Goal: Find specific page/section: Find specific page/section

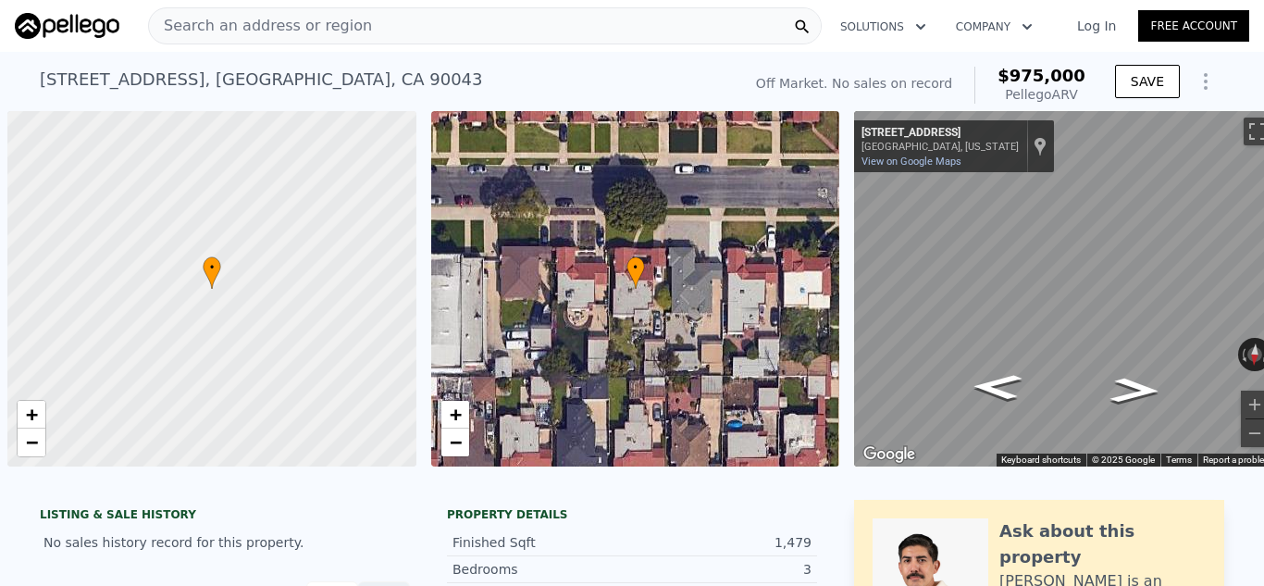
scroll to position [0, 7]
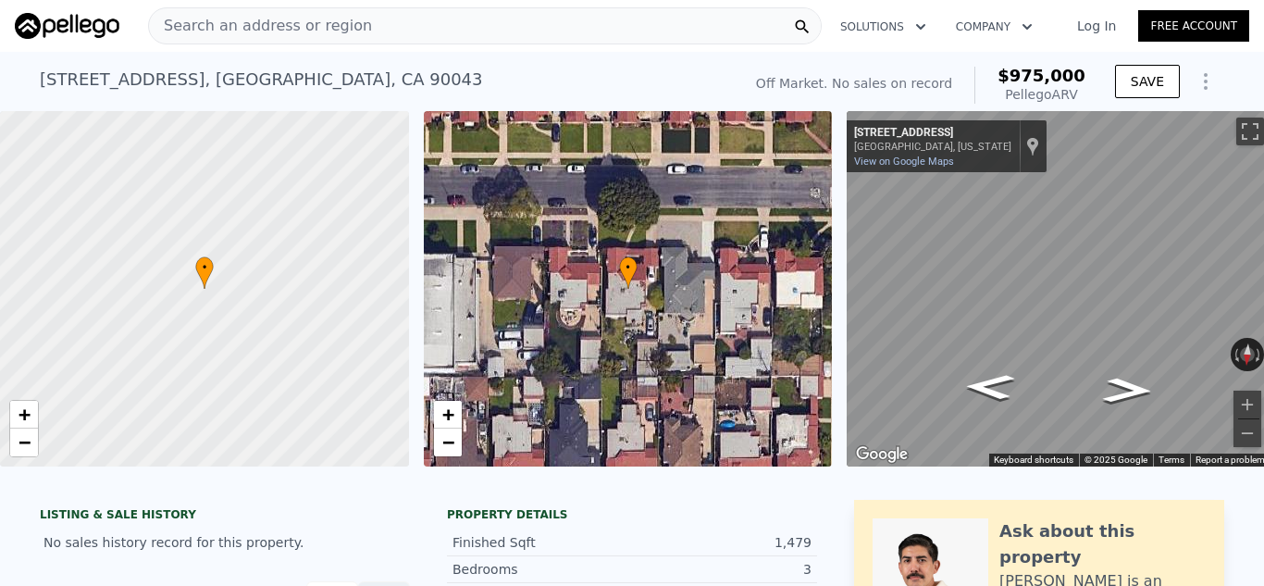
click at [415, 24] on div "Search an address or region" at bounding box center [485, 25] width 674 height 37
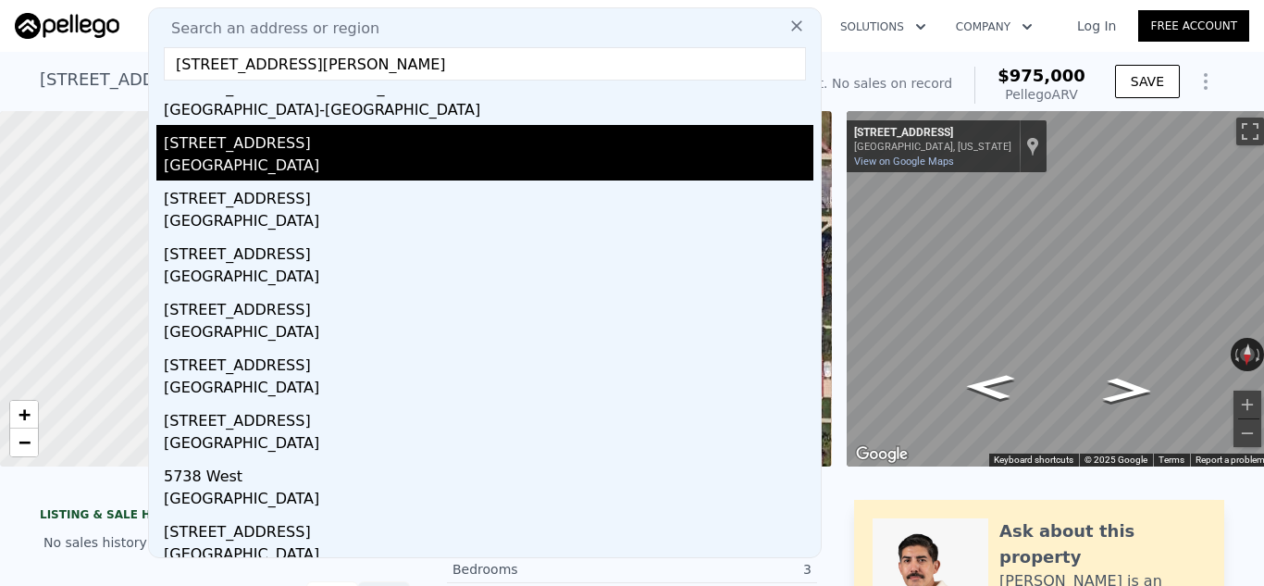
scroll to position [0, 0]
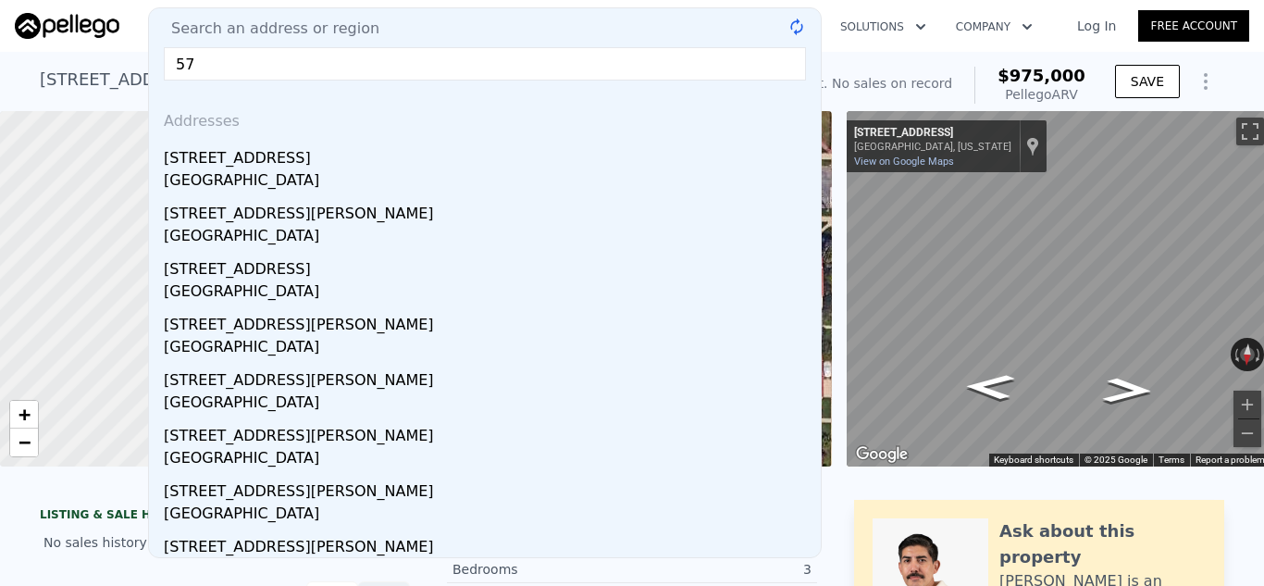
type input "5"
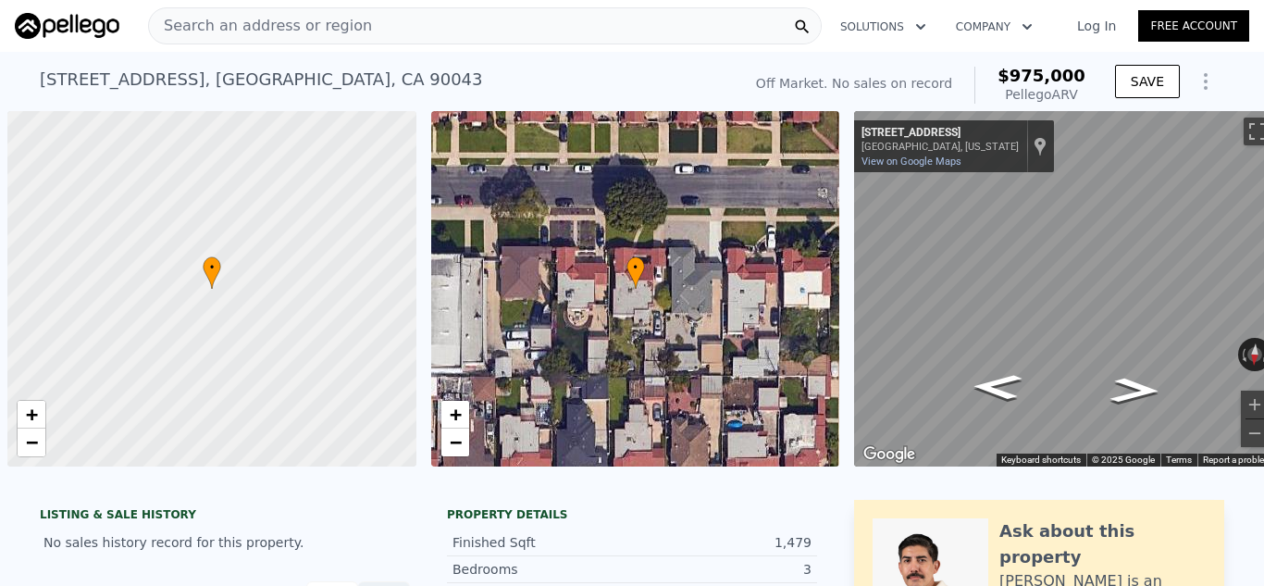
scroll to position [0, 7]
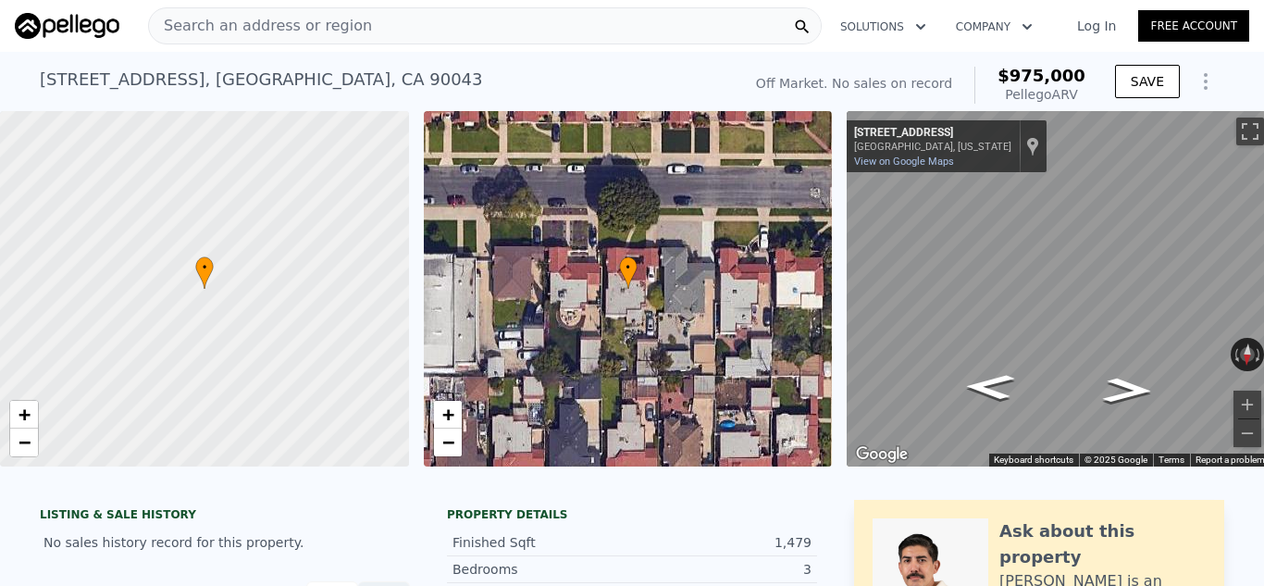
click at [465, 19] on div "Search an address or region" at bounding box center [485, 25] width 674 height 37
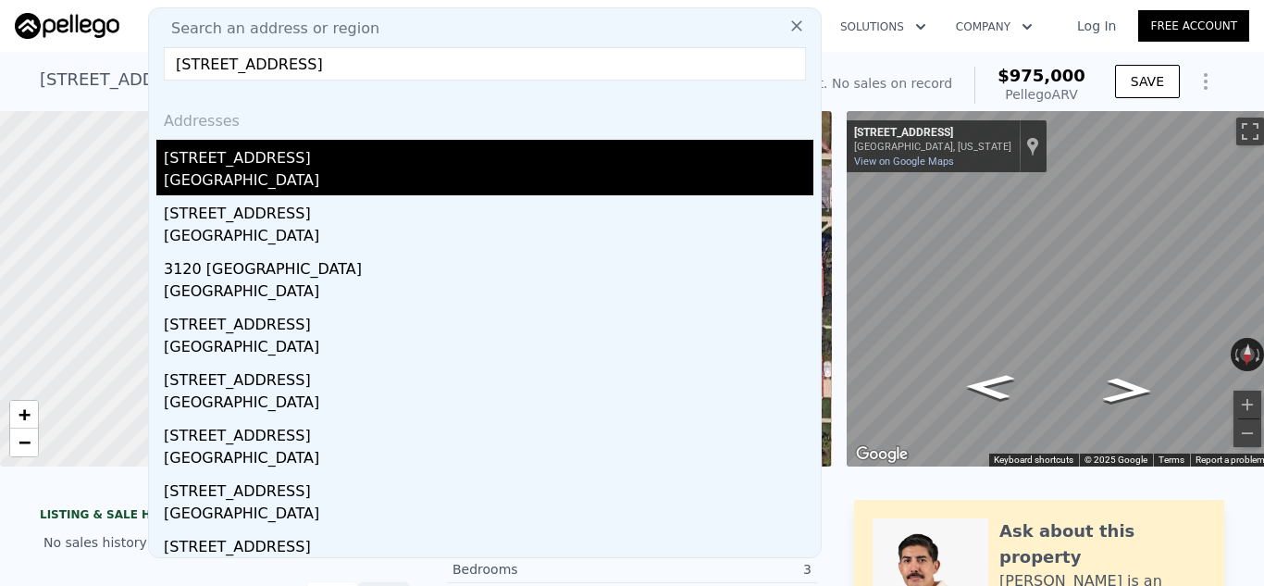
type input "3120 W 63rd St, Los Angeles, CA"
click at [276, 174] on div "[GEOGRAPHIC_DATA]" at bounding box center [489, 182] width 650 height 26
